Goal: Task Accomplishment & Management: Use online tool/utility

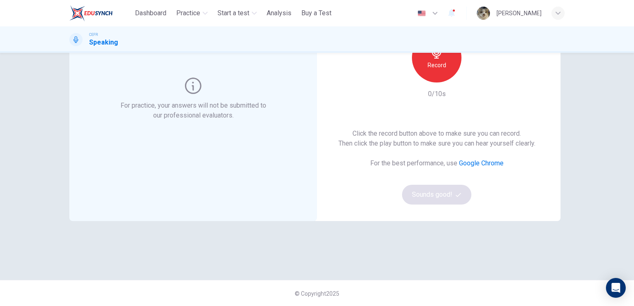
scroll to position [57, 0]
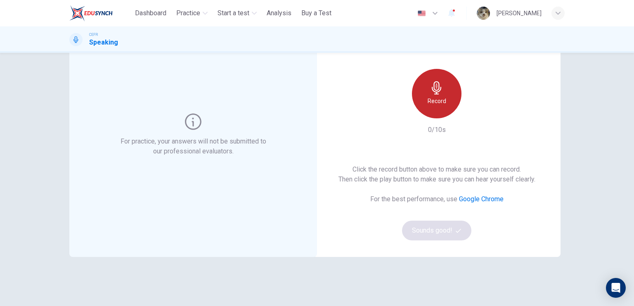
click at [438, 83] on icon "button" at bounding box center [436, 87] width 13 height 13
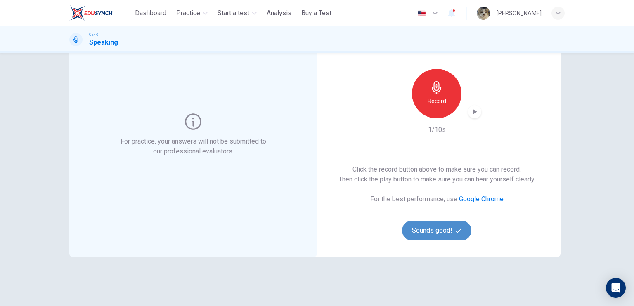
click at [441, 230] on button "Sounds good!" at bounding box center [436, 231] width 69 height 20
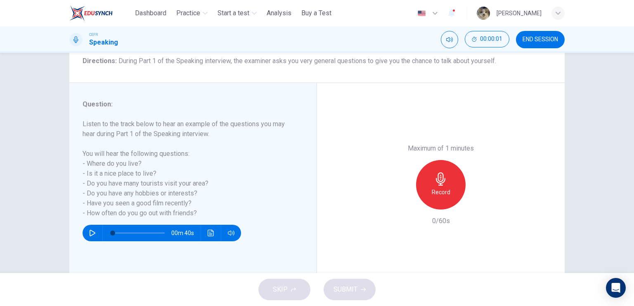
scroll to position [69, 0]
click at [446, 188] on h6 "Record" at bounding box center [441, 192] width 19 height 10
click at [446, 188] on div "Stop" at bounding box center [441, 185] width 50 height 50
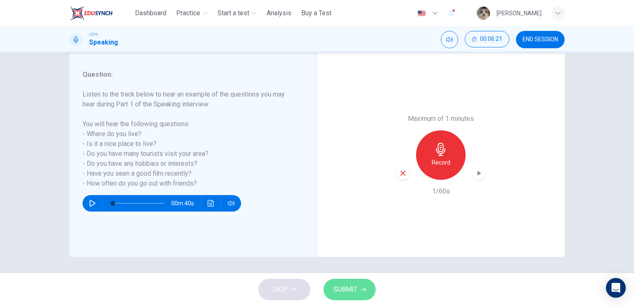
click at [348, 287] on span "SUBMIT" at bounding box center [346, 290] width 24 height 12
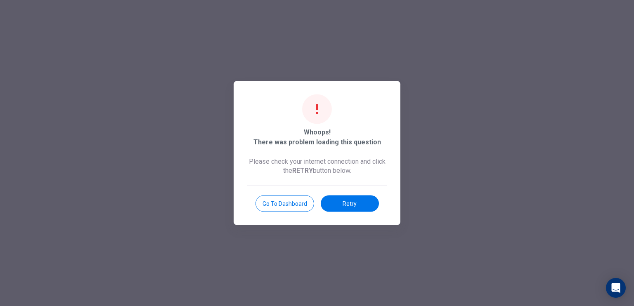
click at [419, 78] on div at bounding box center [317, 153] width 634 height 306
click at [322, 203] on button "Retry" at bounding box center [350, 204] width 58 height 17
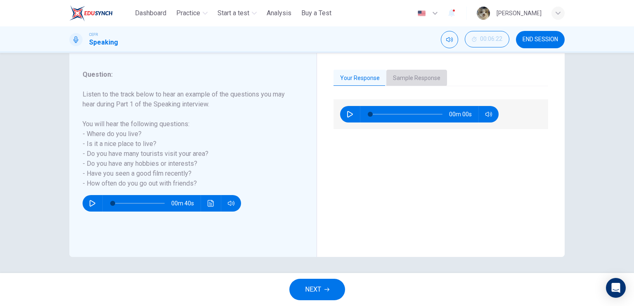
click at [412, 75] on button "Sample Response" at bounding box center [416, 78] width 61 height 17
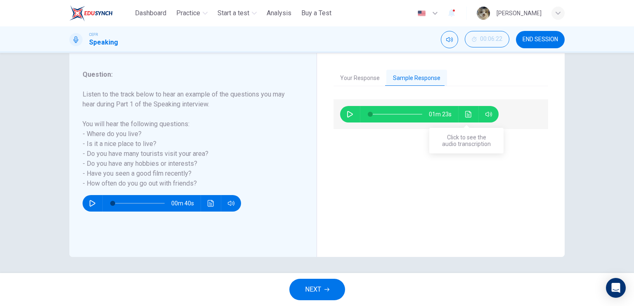
click at [462, 119] on button "Click to see the audio transcription" at bounding box center [468, 114] width 13 height 17
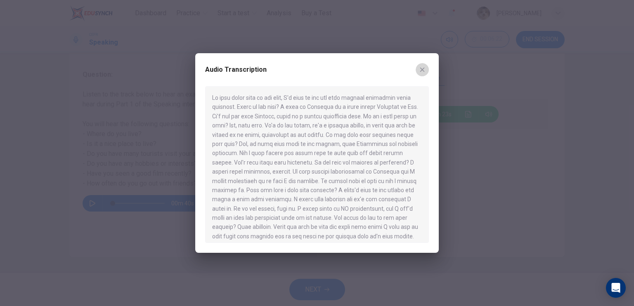
click at [424, 71] on icon "button" at bounding box center [422, 69] width 7 height 7
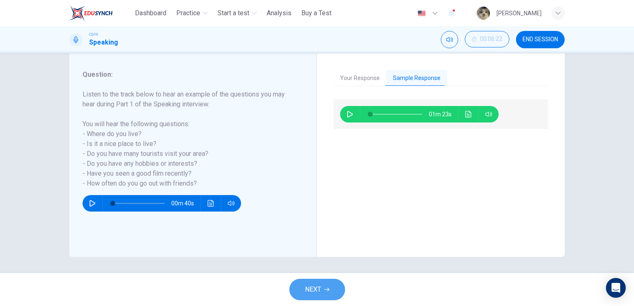
click at [314, 294] on span "NEXT" at bounding box center [313, 290] width 16 height 12
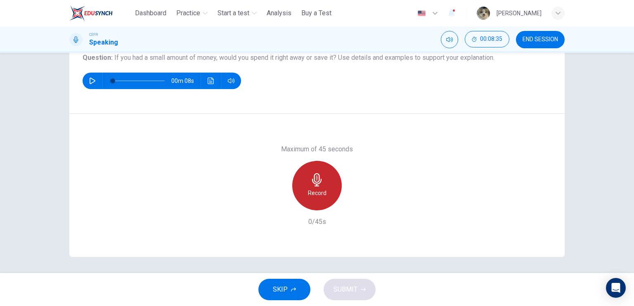
click at [314, 183] on icon "button" at bounding box center [316, 179] width 9 height 13
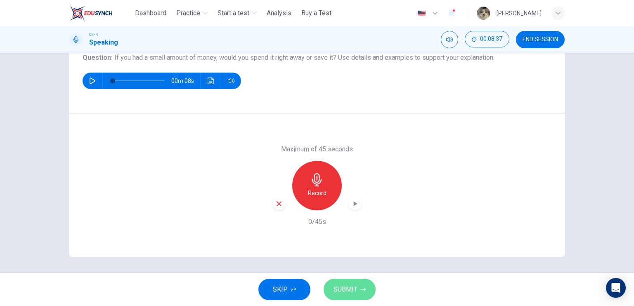
click at [347, 289] on span "SUBMIT" at bounding box center [346, 290] width 24 height 12
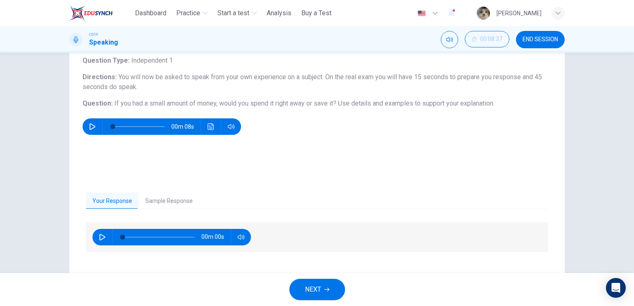
scroll to position [46, 0]
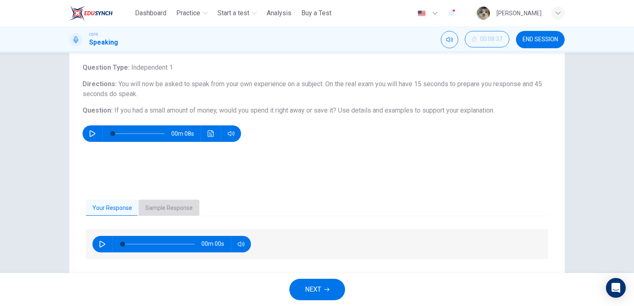
click at [158, 205] on button "Sample Response" at bounding box center [169, 208] width 61 height 17
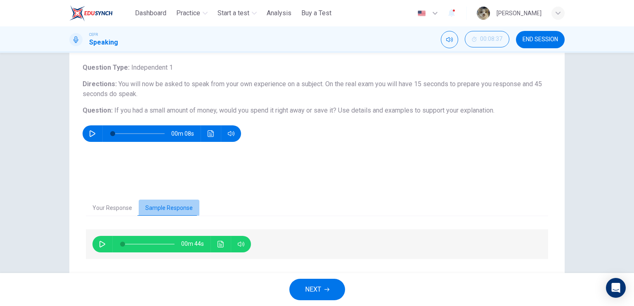
click at [158, 205] on button "Sample Response" at bounding box center [169, 208] width 61 height 17
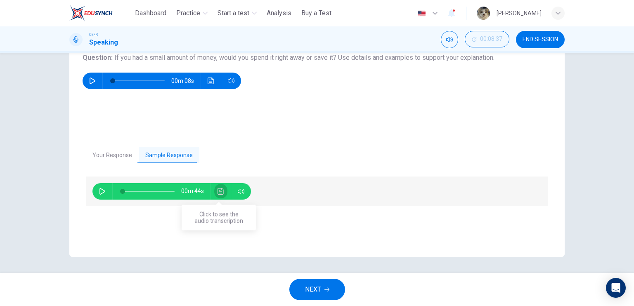
click at [218, 191] on icon "Click to see the audio transcription" at bounding box center [221, 191] width 6 height 7
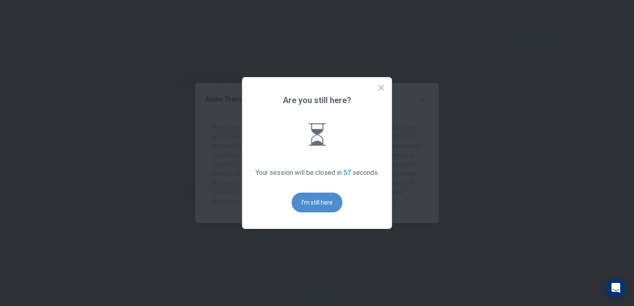
click at [331, 197] on button "I'm still here" at bounding box center [317, 203] width 51 height 20
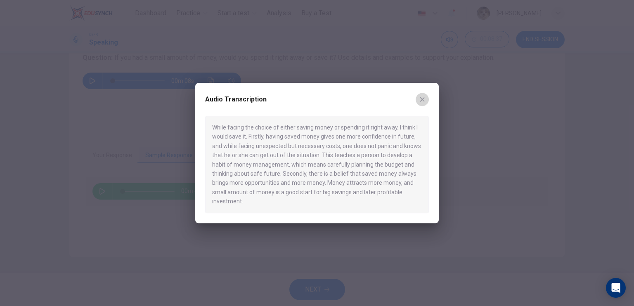
click at [424, 98] on icon "button" at bounding box center [422, 99] width 5 height 5
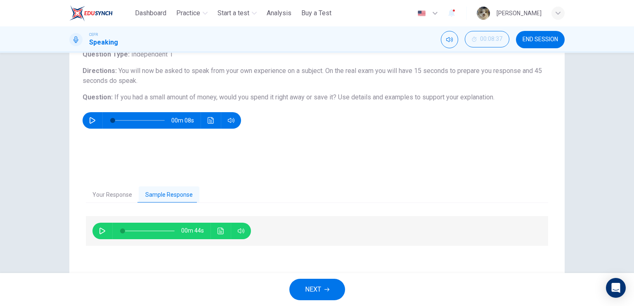
scroll to position [59, 0]
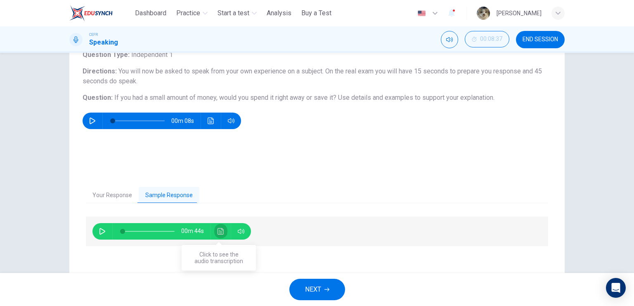
click at [218, 233] on icon "Click to see the audio transcription" at bounding box center [221, 231] width 6 height 7
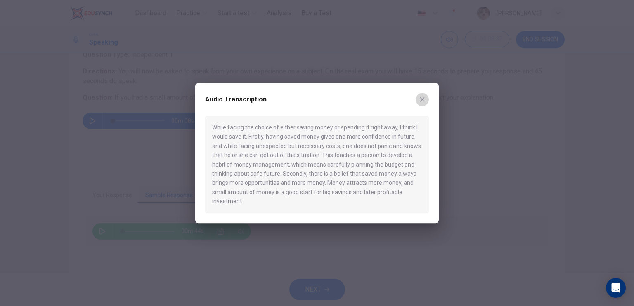
click at [426, 97] on button "button" at bounding box center [422, 99] width 13 height 13
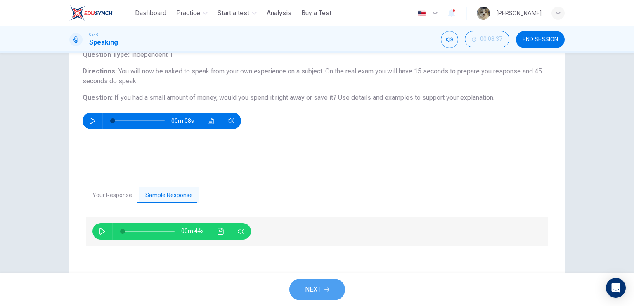
click at [323, 285] on button "NEXT" at bounding box center [317, 289] width 56 height 21
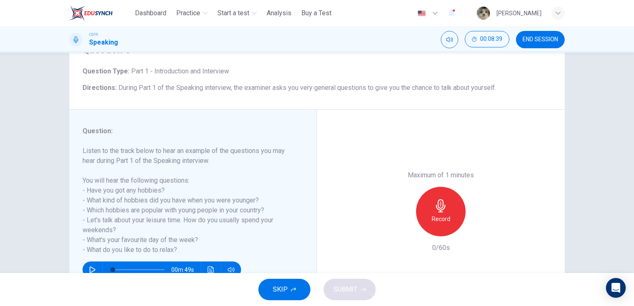
scroll to position [99, 0]
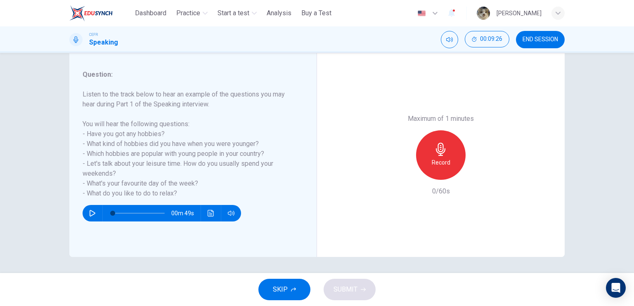
click at [281, 277] on div "SKIP SUBMIT" at bounding box center [317, 289] width 634 height 33
click at [286, 280] on button "SKIP" at bounding box center [284, 289] width 52 height 21
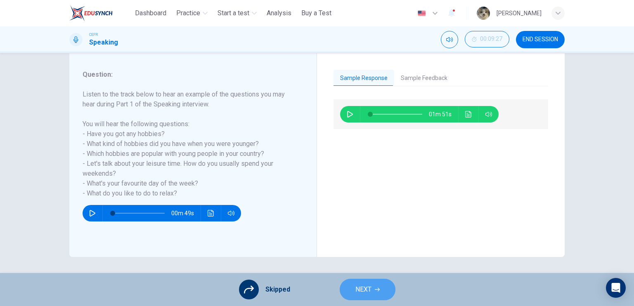
click at [360, 282] on button "NEXT" at bounding box center [368, 289] width 56 height 21
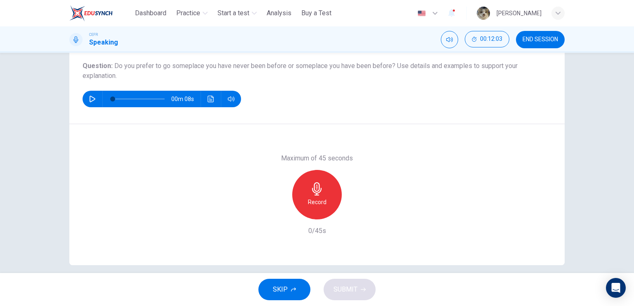
scroll to position [96, 0]
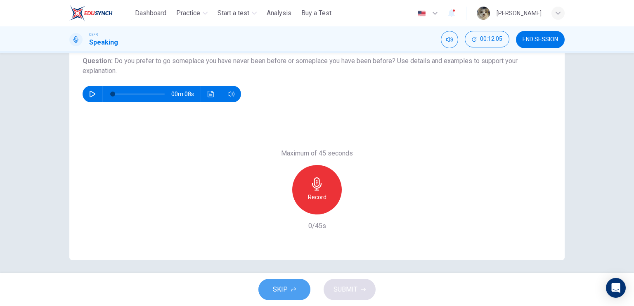
click at [290, 289] on button "SKIP" at bounding box center [284, 289] width 52 height 21
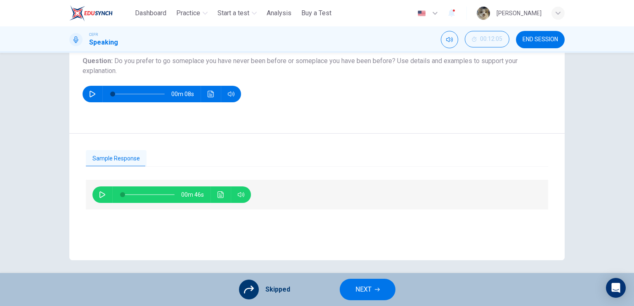
scroll to position [0, 0]
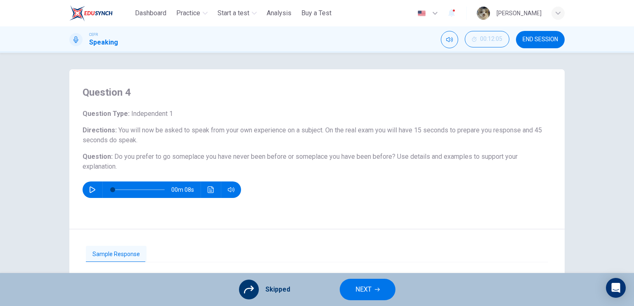
click at [351, 292] on button "NEXT" at bounding box center [368, 289] width 56 height 21
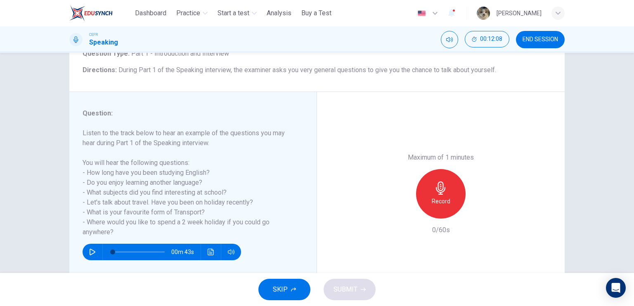
scroll to position [69, 0]
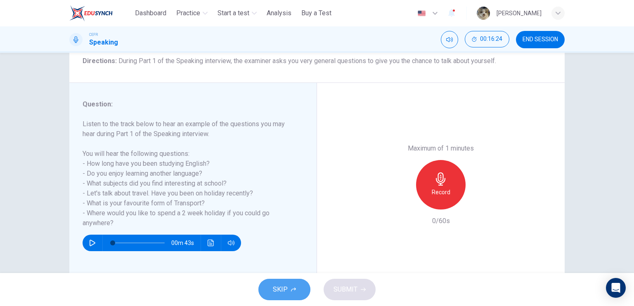
click at [283, 289] on span "SKIP" at bounding box center [280, 290] width 15 height 12
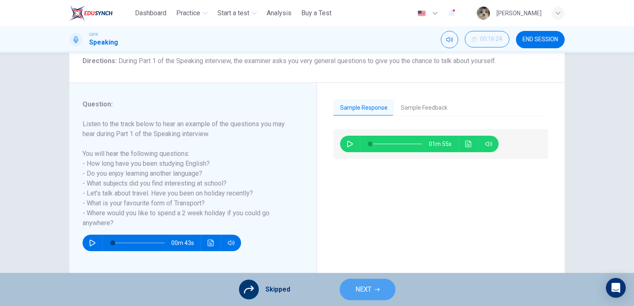
click at [365, 284] on span "NEXT" at bounding box center [364, 290] width 16 height 12
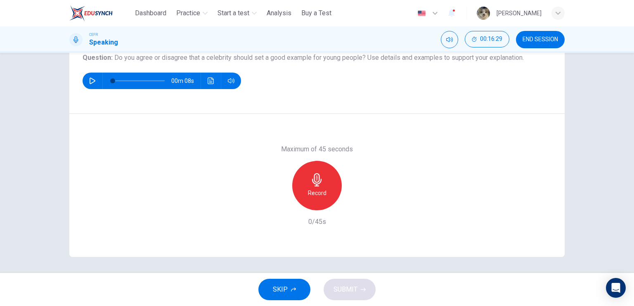
scroll to position [0, 0]
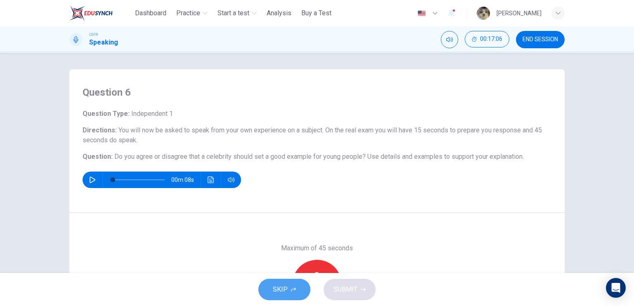
click at [278, 292] on span "SKIP" at bounding box center [280, 290] width 15 height 12
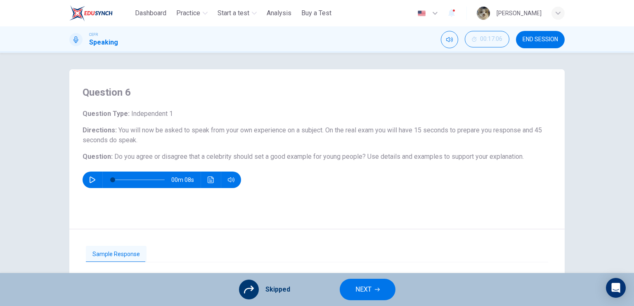
click at [375, 284] on button "NEXT" at bounding box center [368, 289] width 56 height 21
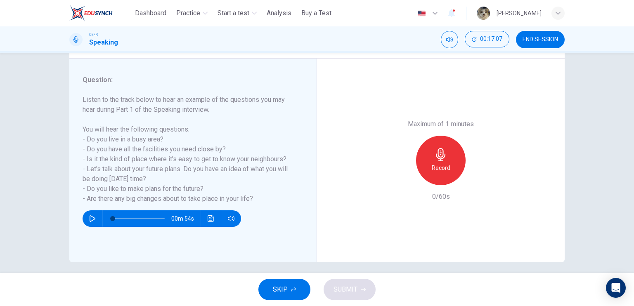
scroll to position [94, 0]
click at [290, 292] on button "SKIP" at bounding box center [284, 289] width 52 height 21
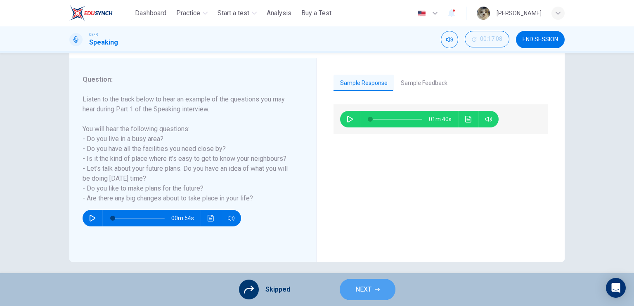
click at [368, 292] on span "NEXT" at bounding box center [364, 290] width 16 height 12
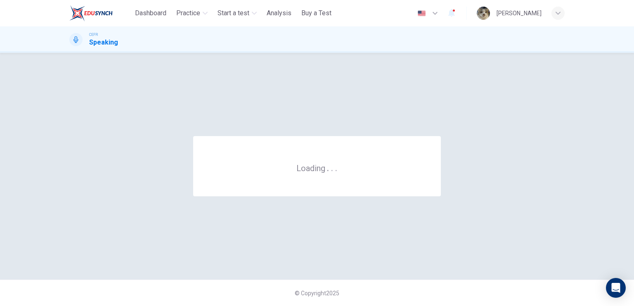
scroll to position [0, 0]
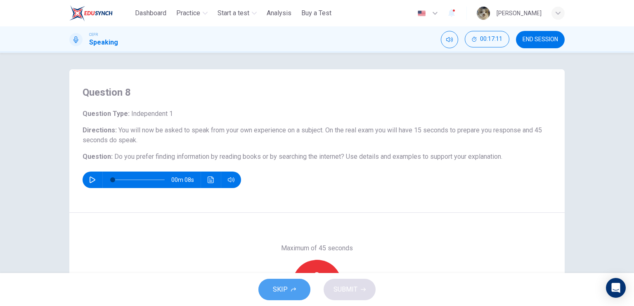
click at [291, 283] on button "SKIP" at bounding box center [284, 289] width 52 height 21
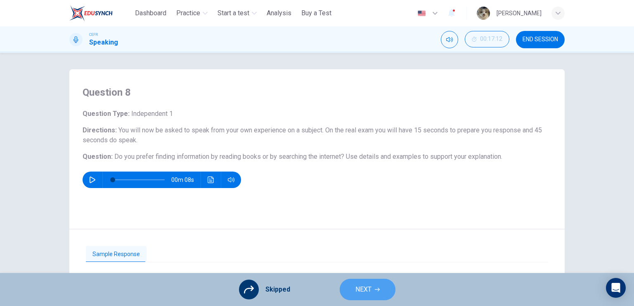
click at [379, 300] on button "NEXT" at bounding box center [368, 289] width 56 height 21
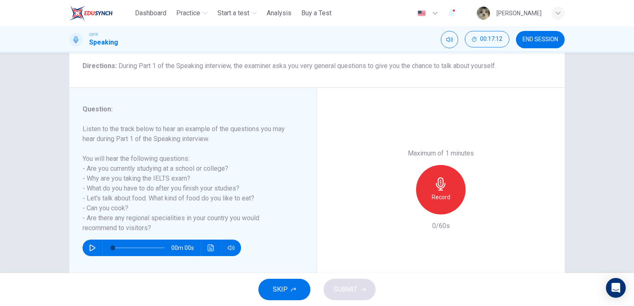
scroll to position [67, 0]
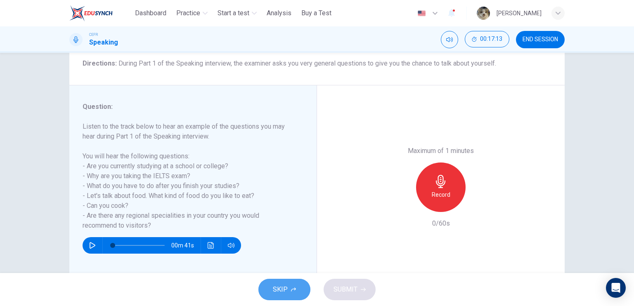
click at [283, 290] on span "SKIP" at bounding box center [280, 290] width 15 height 12
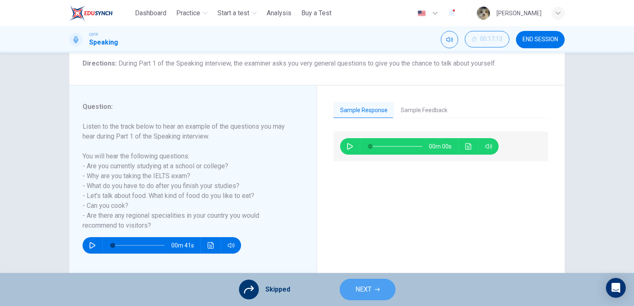
click at [363, 292] on span "NEXT" at bounding box center [364, 290] width 16 height 12
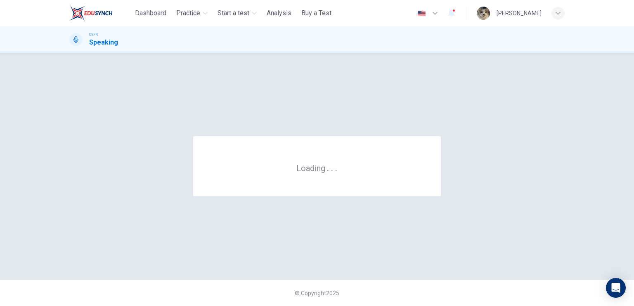
scroll to position [0, 0]
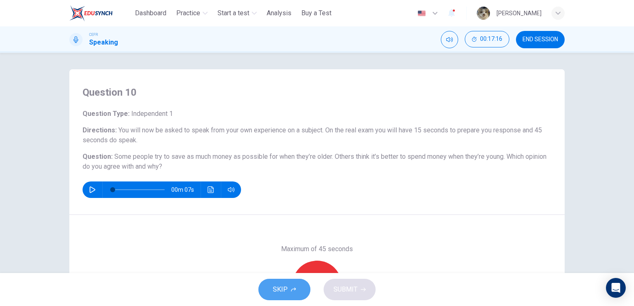
click at [271, 290] on button "SKIP" at bounding box center [284, 289] width 52 height 21
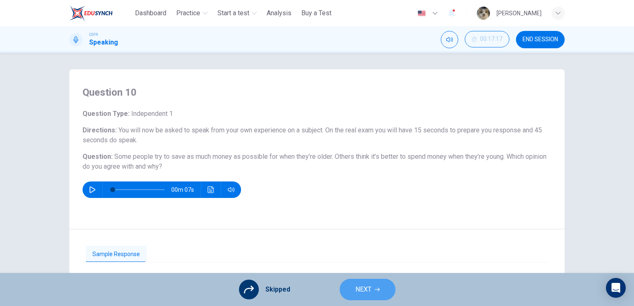
click at [350, 289] on button "NEXT" at bounding box center [368, 289] width 56 height 21
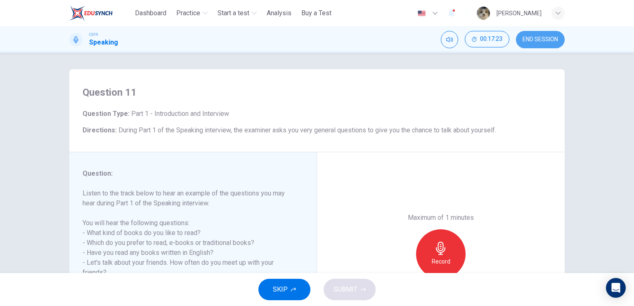
click at [540, 41] on span "END SESSION" at bounding box center [541, 39] width 36 height 7
